Goal: Information Seeking & Learning: Learn about a topic

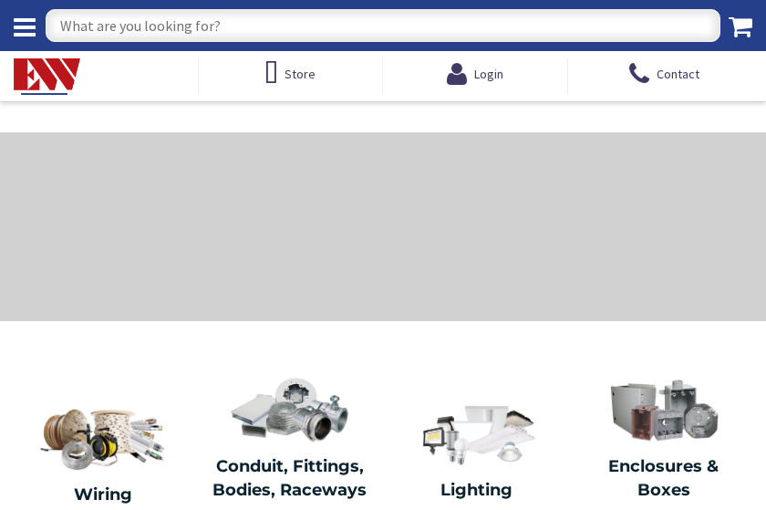
type input "[GEOGRAPHIC_DATA][PERSON_NAME], [GEOGRAPHIC_DATA]"
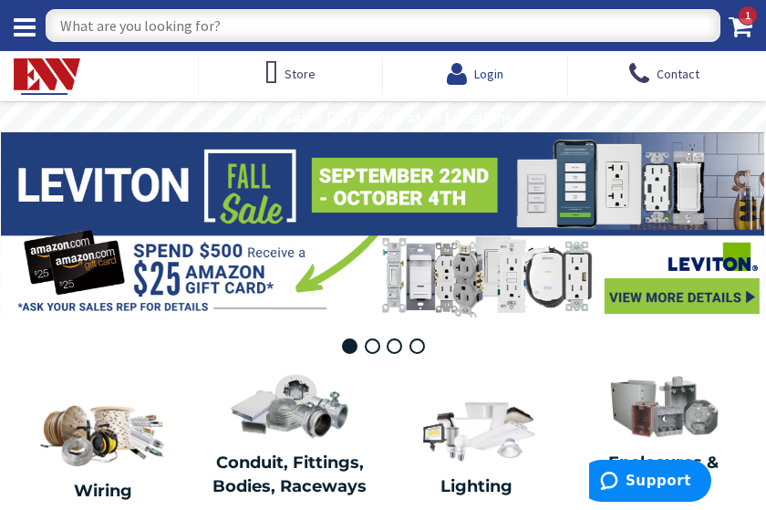
click at [483, 73] on span "Login" at bounding box center [488, 74] width 29 height 16
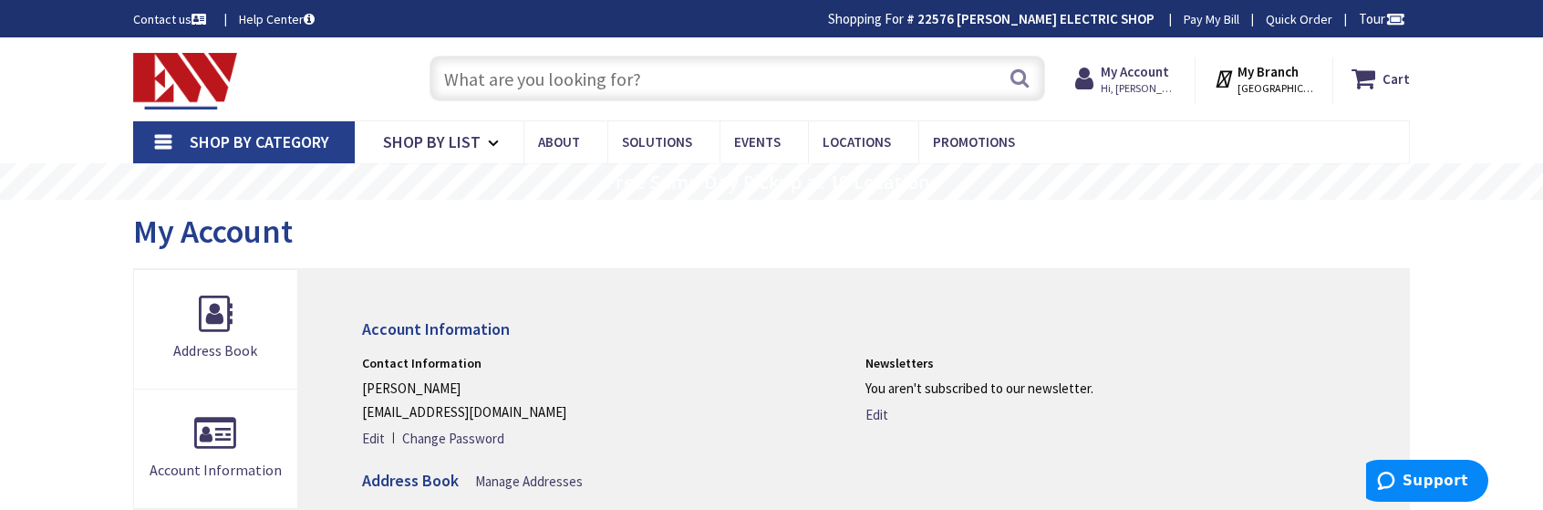
click at [502, 76] on input "text" at bounding box center [736, 79] width 615 height 46
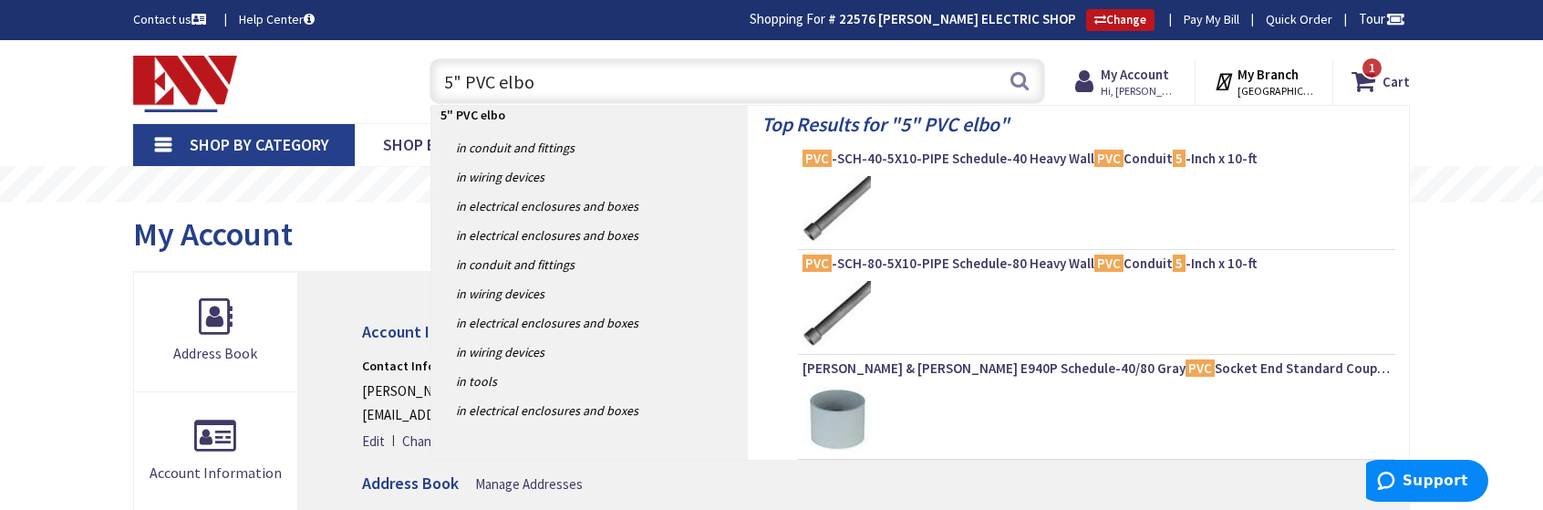
type input "5" PVC elbow"
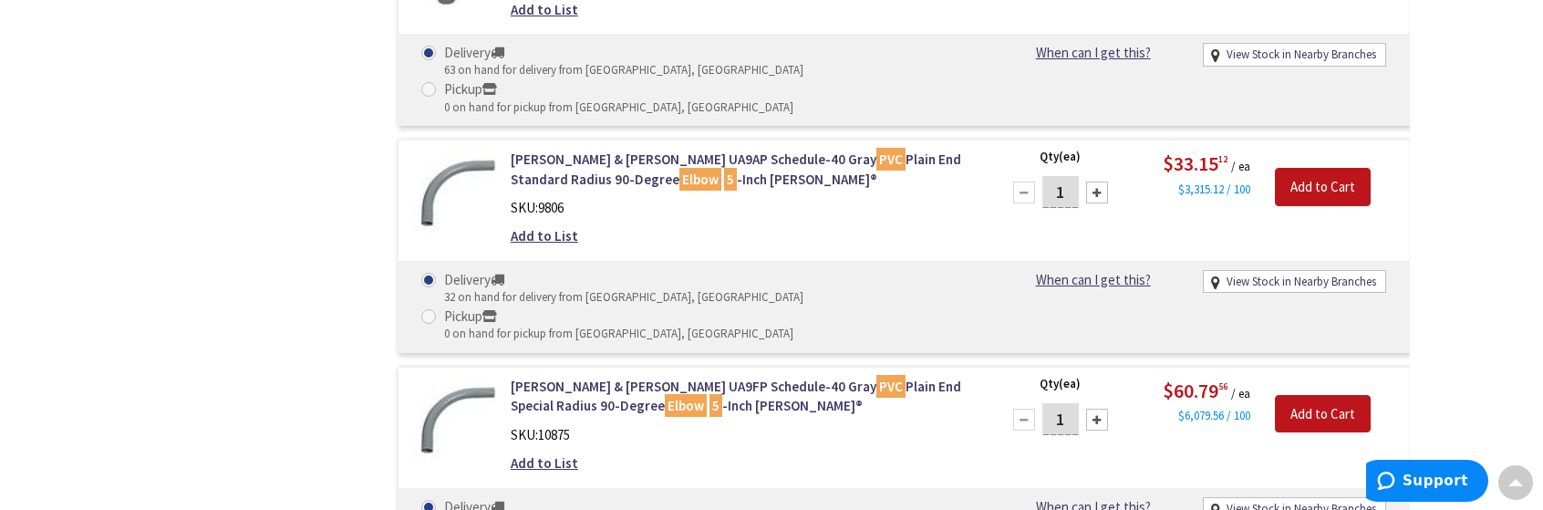
scroll to position [1097, 0]
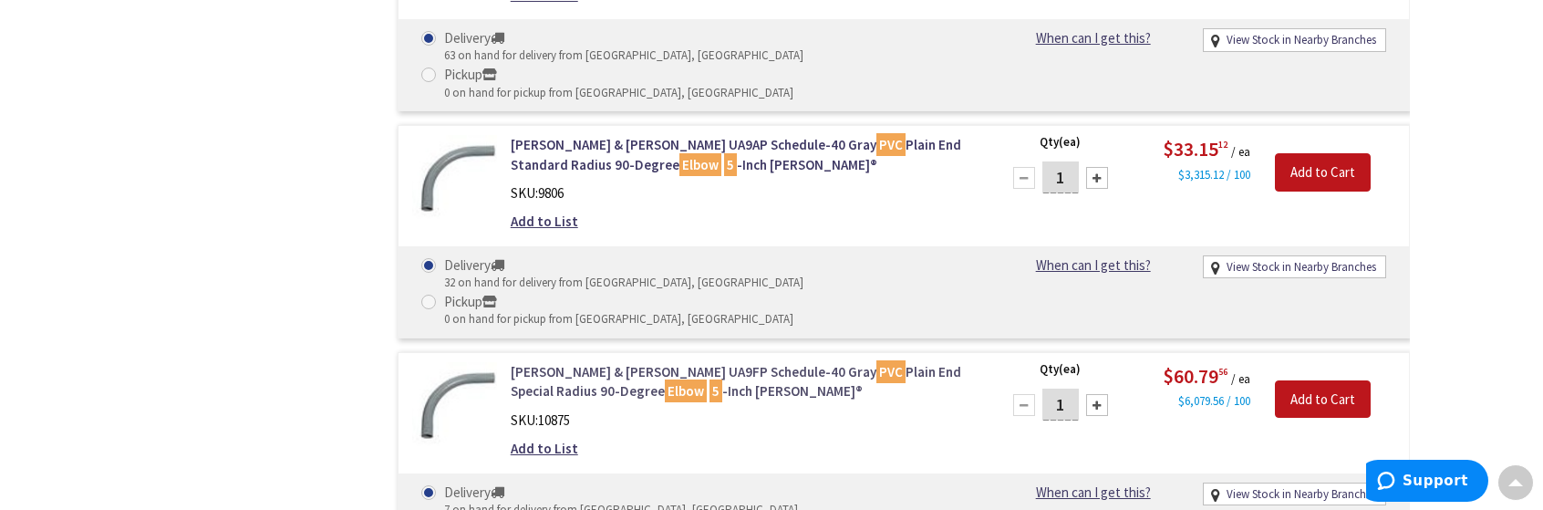
click at [662, 362] on link "Thomas & Betts UA9FP Schedule-40 Gray PVC Plain End Special Radius 90-Degree El…" at bounding box center [743, 381] width 464 height 39
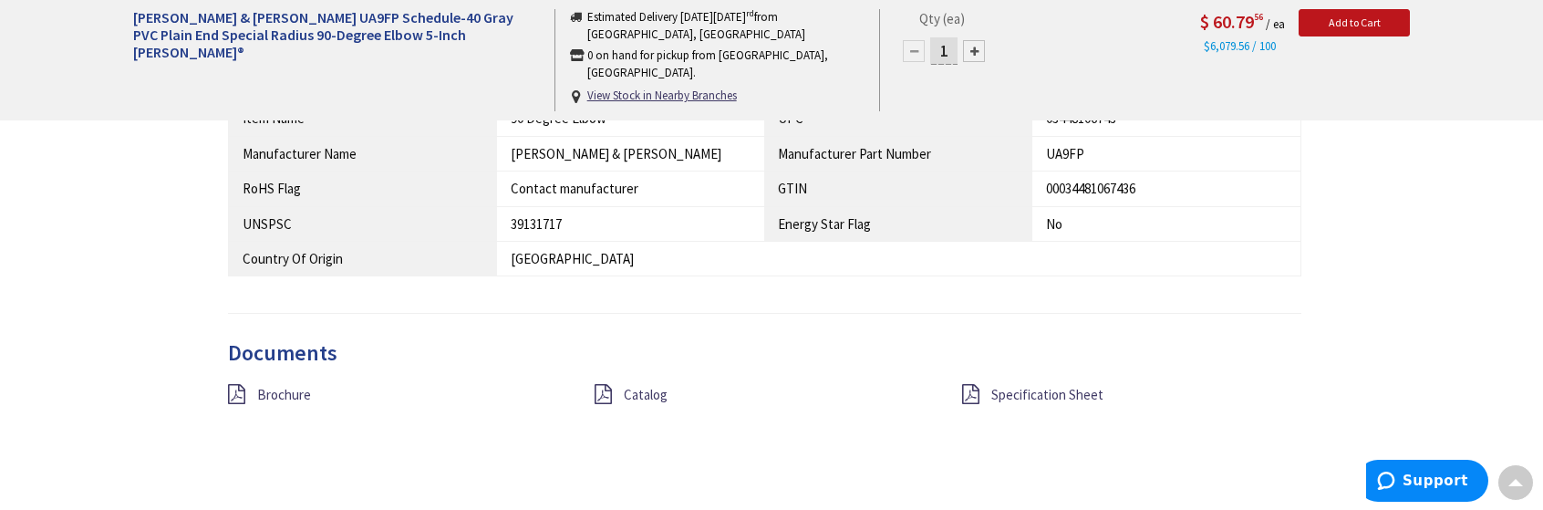
scroll to position [1279, 0]
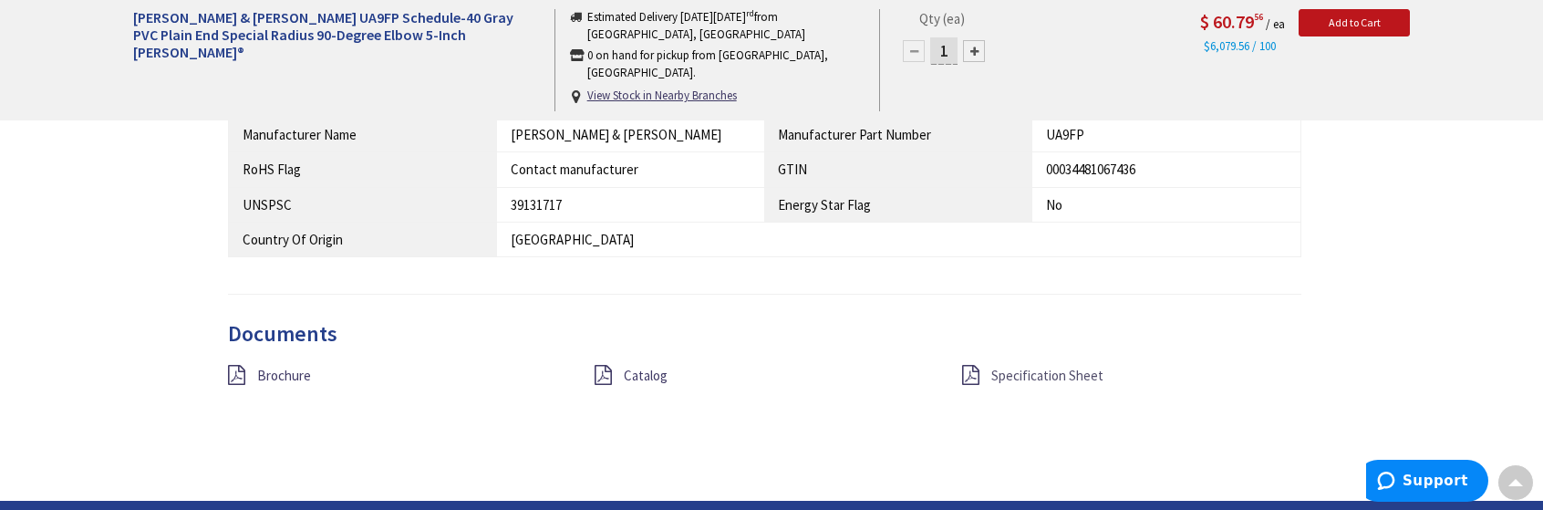
click at [1036, 373] on span "Specification Sheet" at bounding box center [1047, 375] width 112 height 17
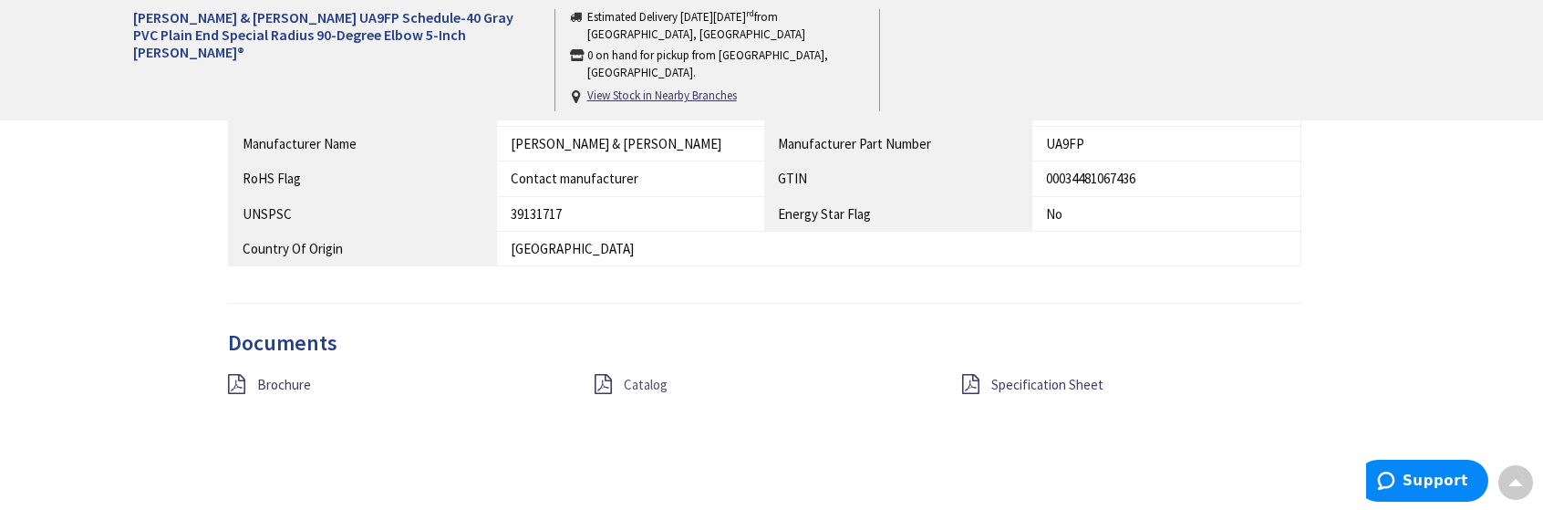
click at [635, 386] on span "Catalog" at bounding box center [646, 384] width 44 height 17
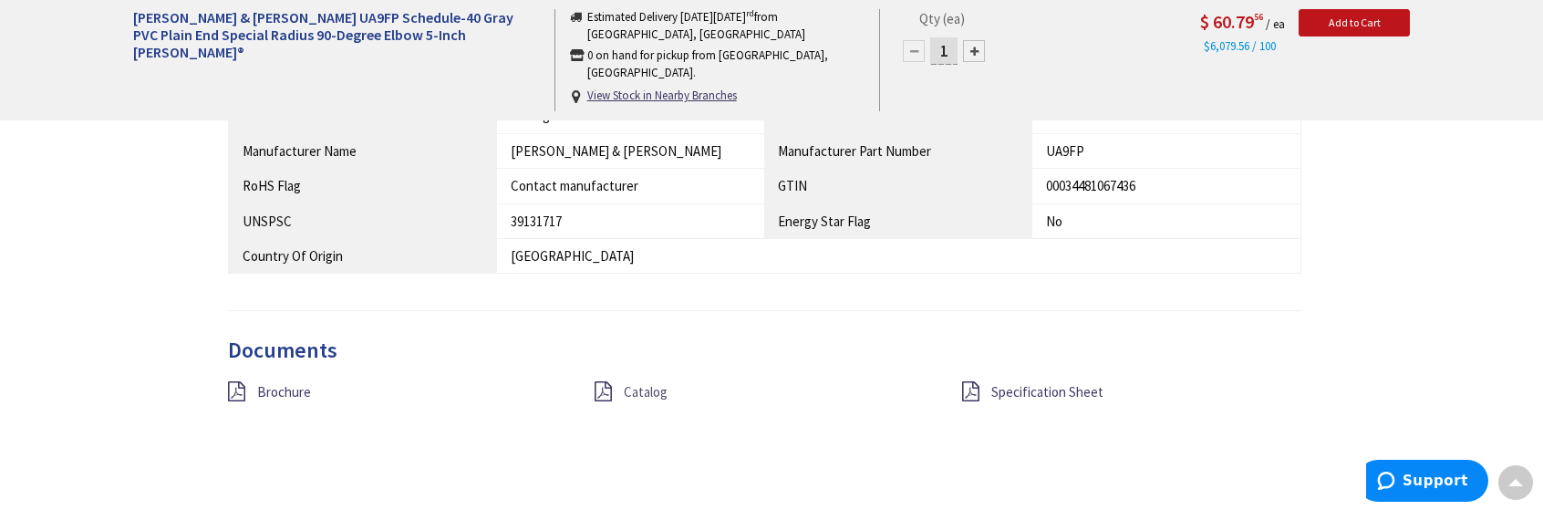
scroll to position [1368, 0]
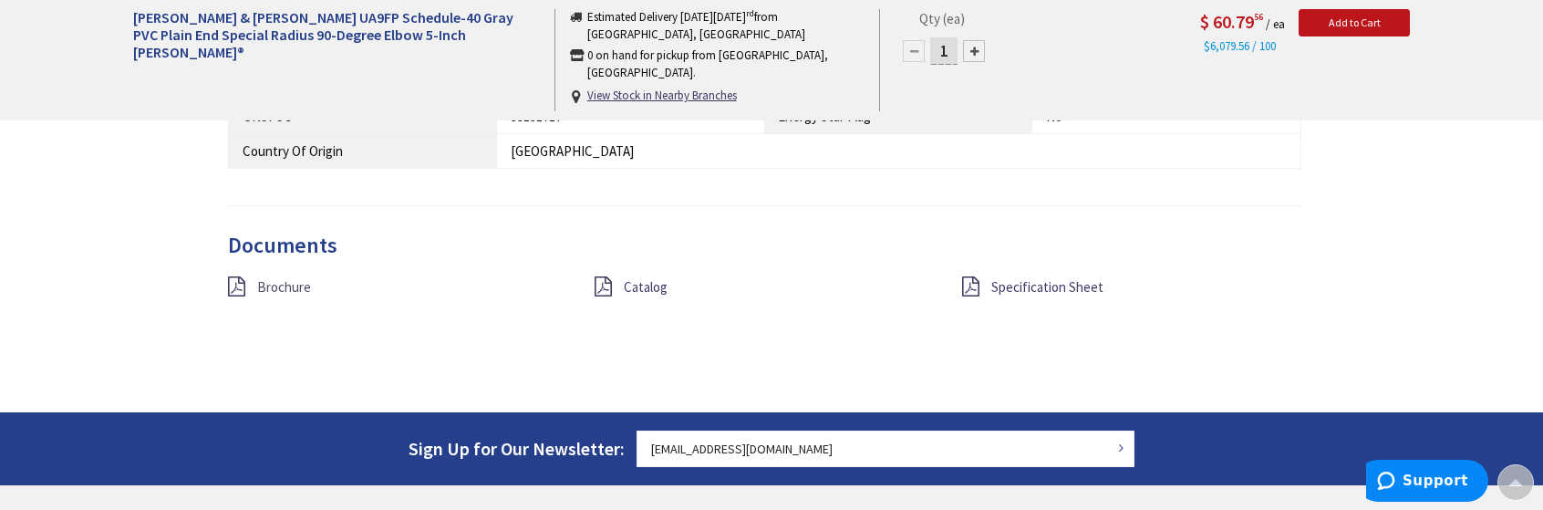
click at [288, 284] on span "Brochure" at bounding box center [284, 286] width 54 height 17
click at [630, 283] on span "Catalog" at bounding box center [646, 286] width 44 height 17
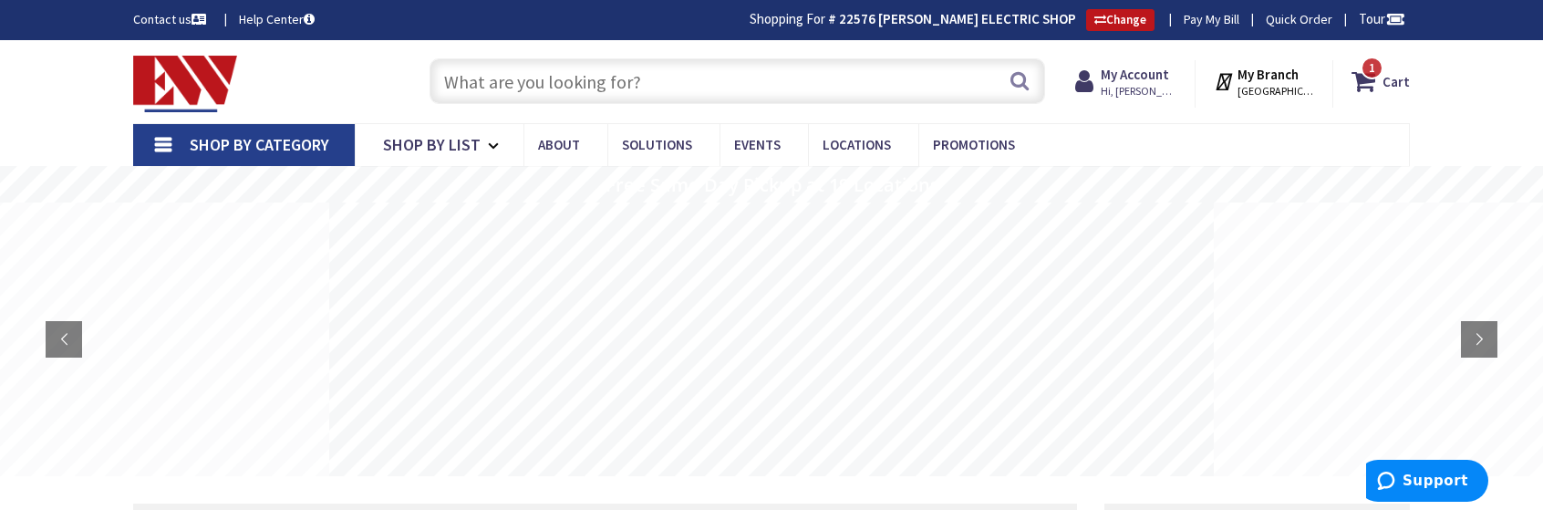
click at [489, 77] on input "text" at bounding box center [736, 81] width 615 height 46
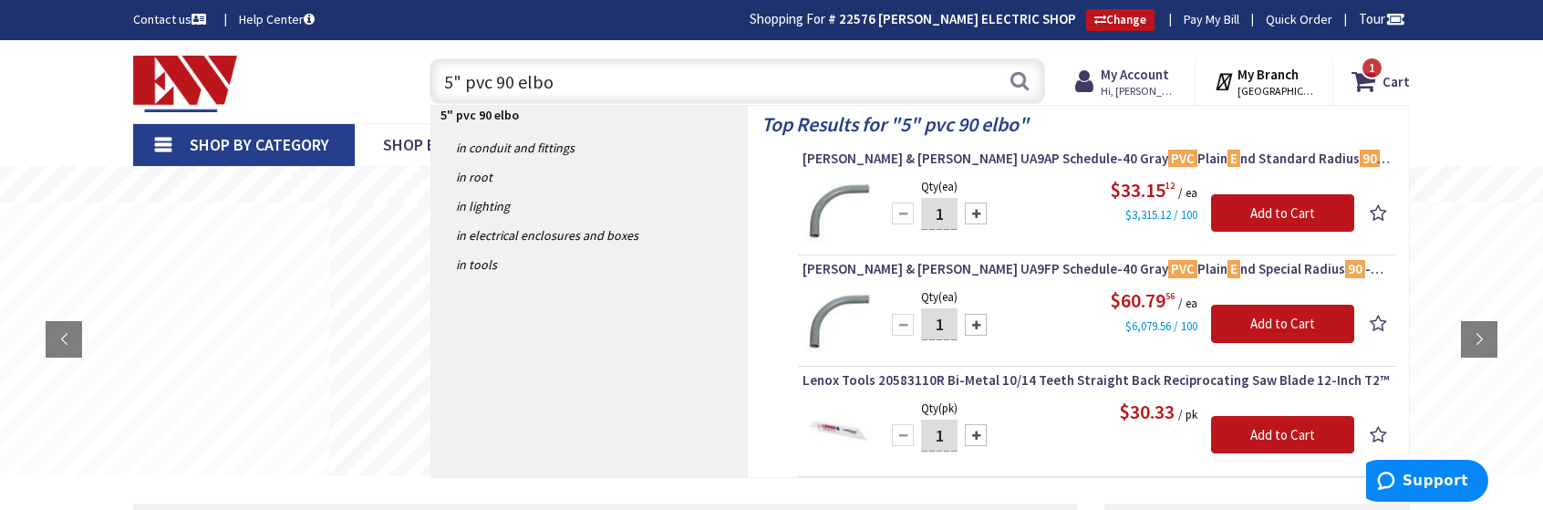
type input "5" pvc 90 elbow"
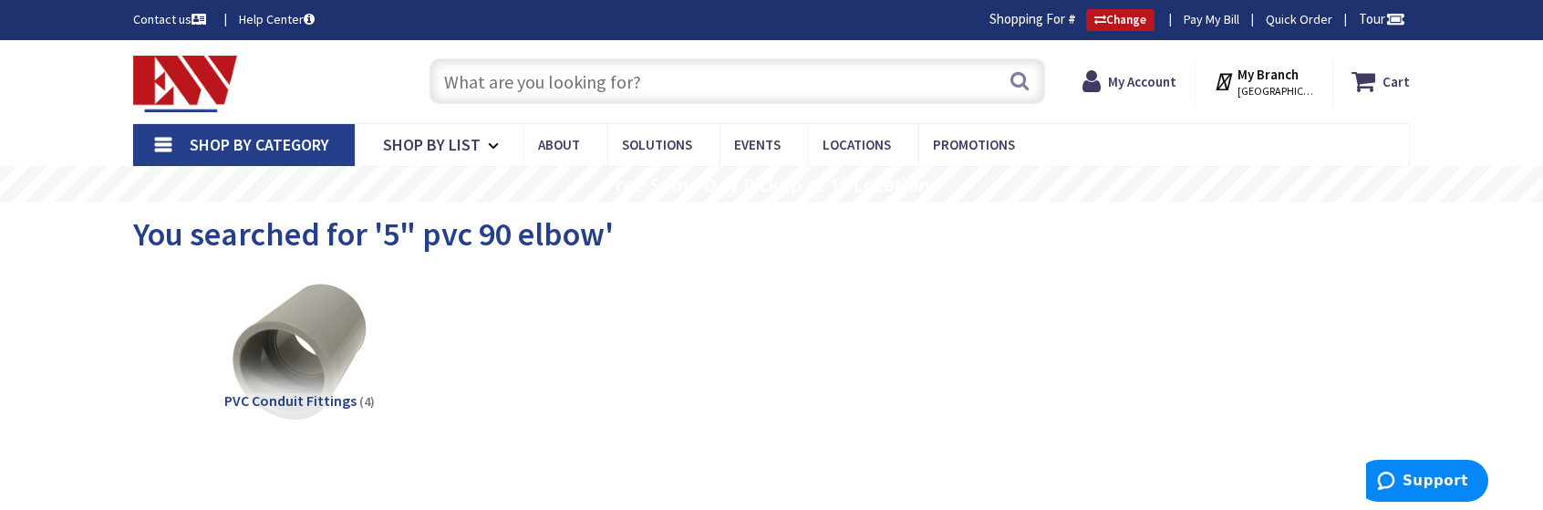
click at [528, 84] on input "text" at bounding box center [736, 81] width 615 height 46
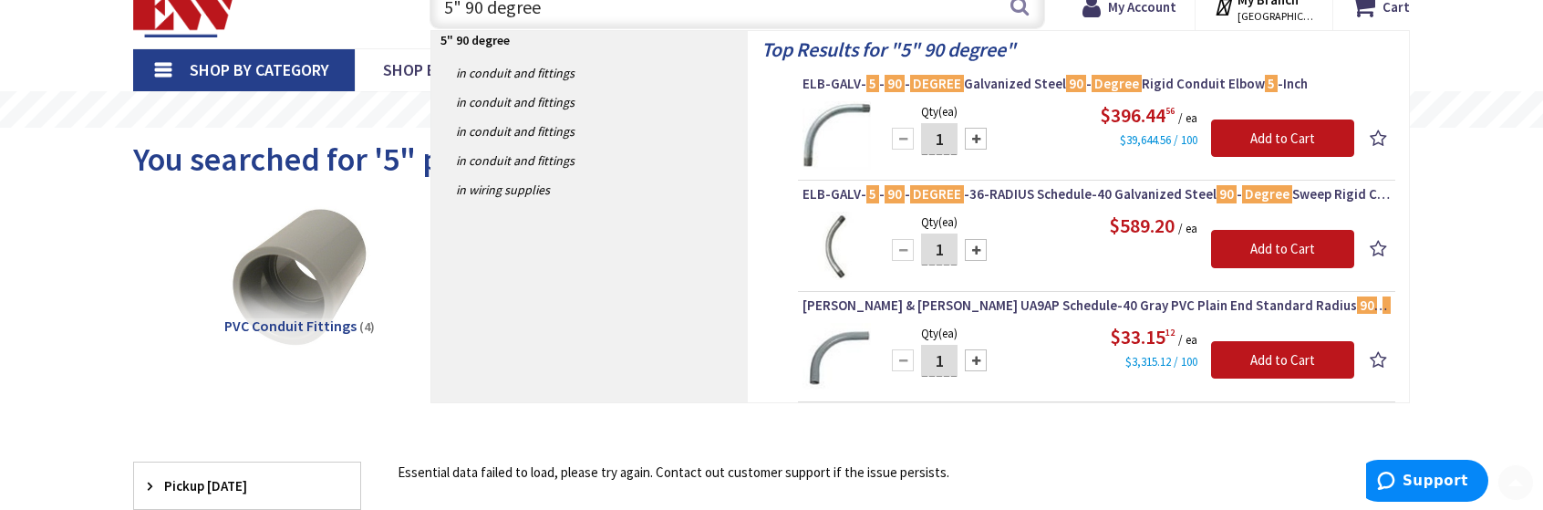
scroll to position [182, 0]
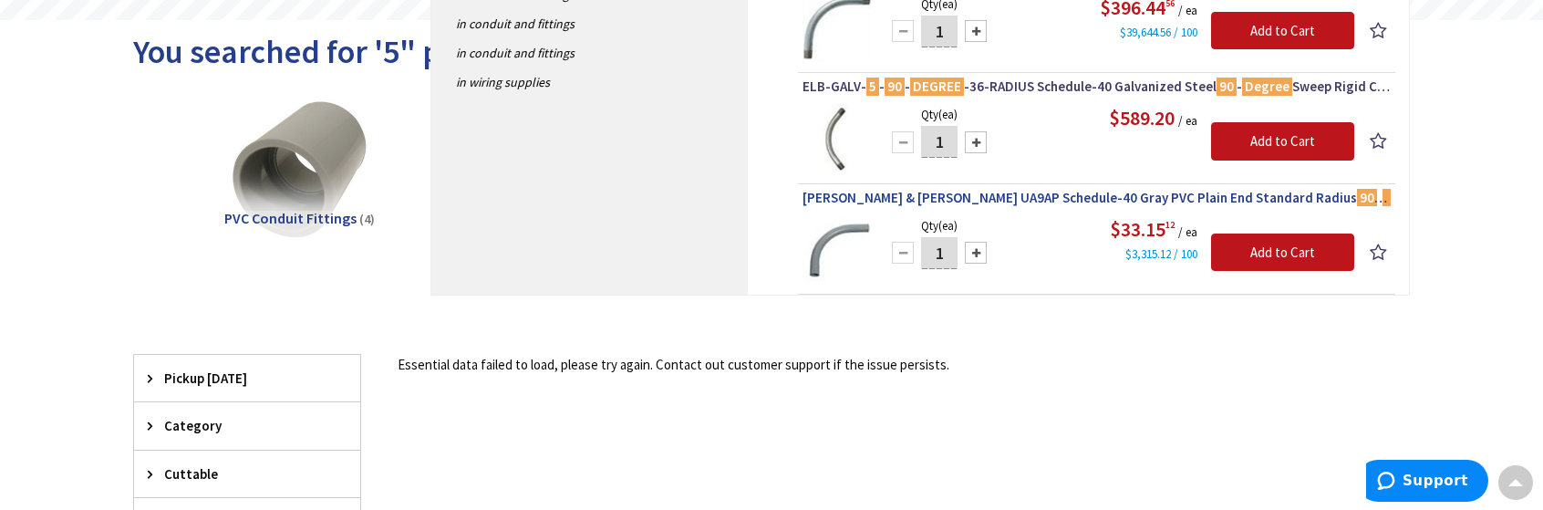
type input "5" 90 degree"
click at [1065, 196] on span "Thomas & Betts UA9AP Schedule-40 Gray PVC Plain End Standard Radius 90 - Degree…" at bounding box center [1096, 198] width 588 height 18
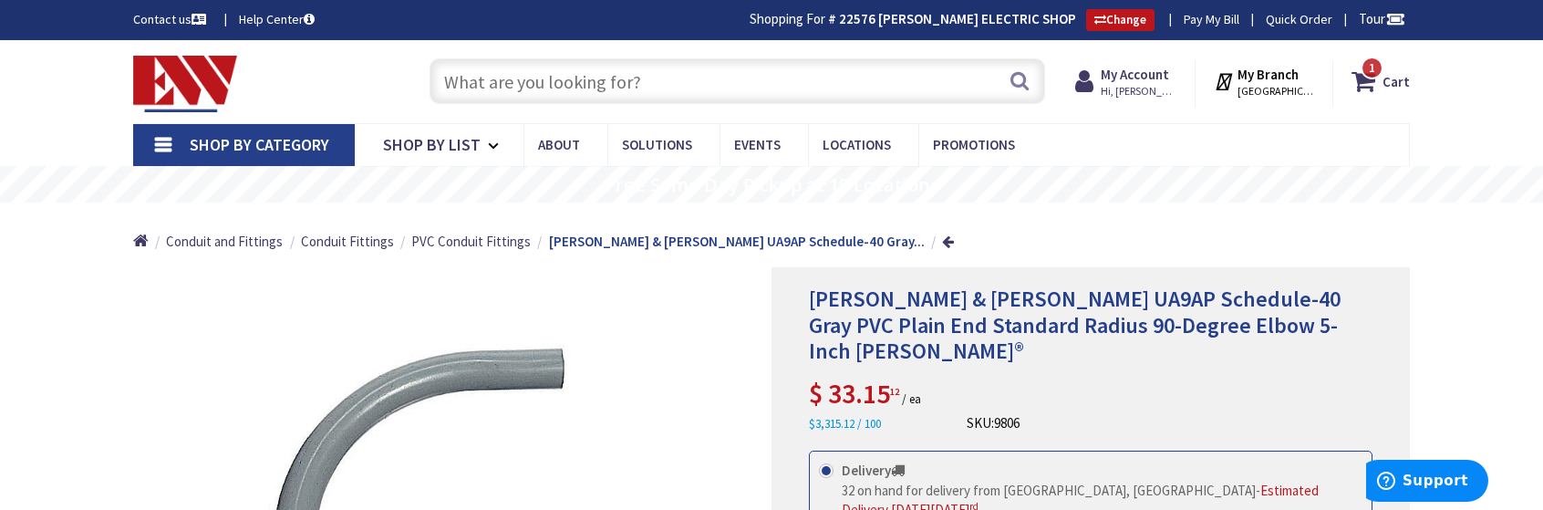
drag, startPoint x: 1555, startPoint y: 17, endPoint x: 522, endPoint y: 307, distance: 1073.8
click at [0, 0] on div "Store" at bounding box center [0, 0] width 0 height 0
